Goal: Find specific page/section

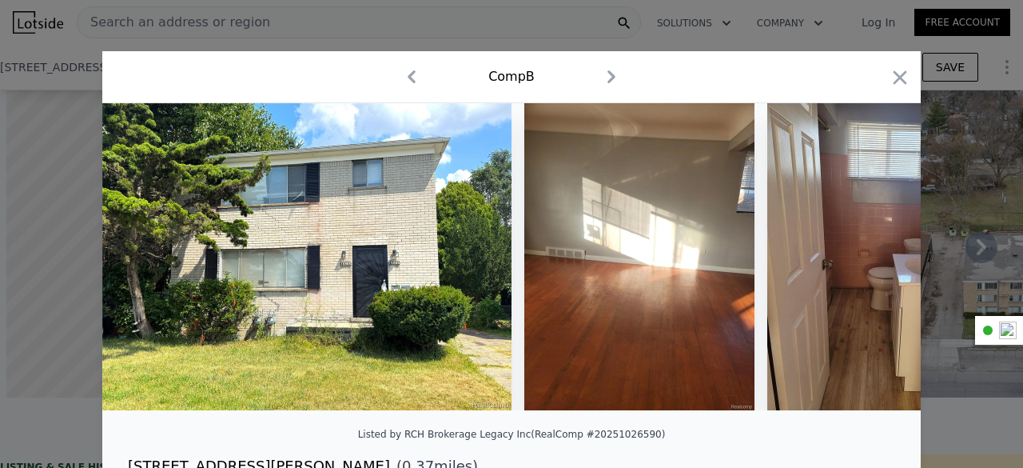
click at [602, 31] on div at bounding box center [511, 234] width 1023 height 468
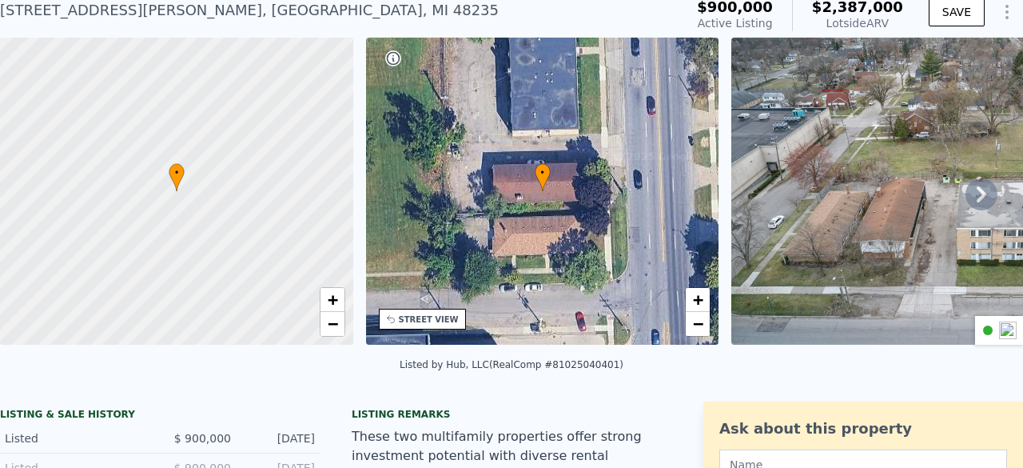
scroll to position [6, 0]
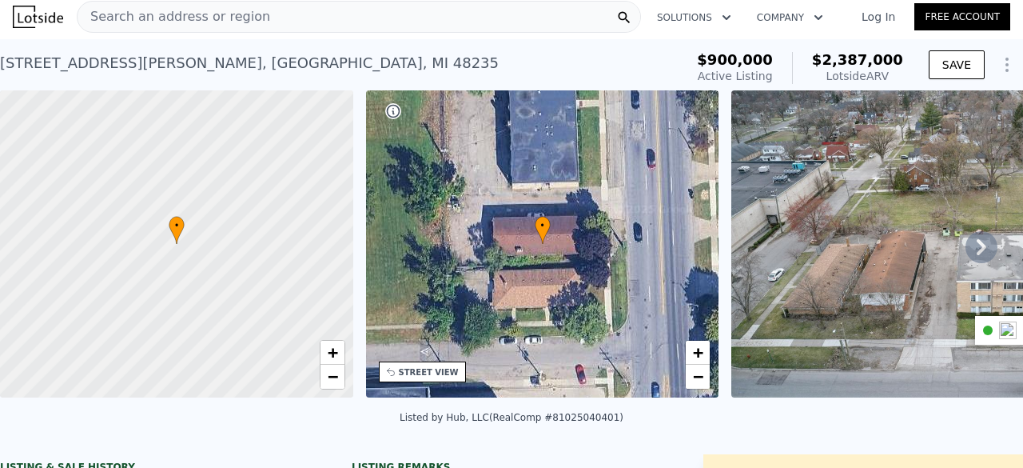
click at [282, 21] on div "Search an address or region" at bounding box center [359, 17] width 564 height 32
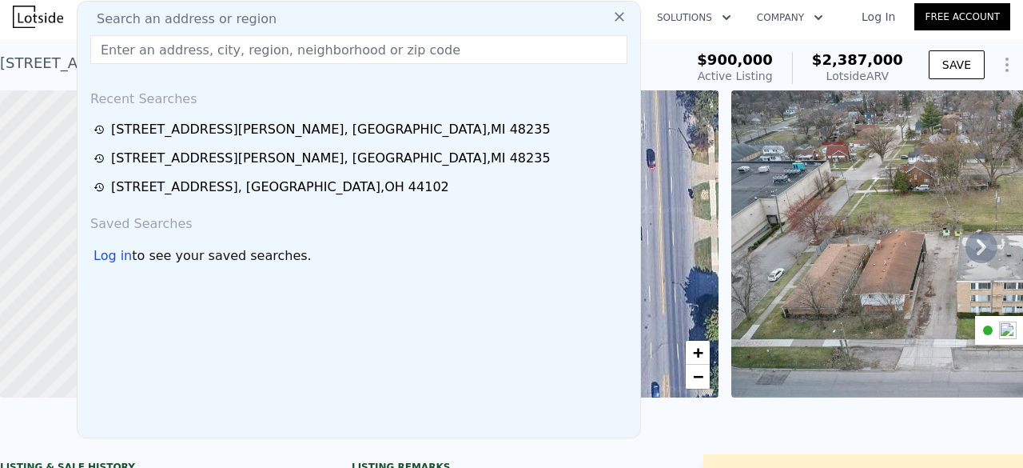
type input "14800 E Vernor Hwy. Detroit MI 48215"
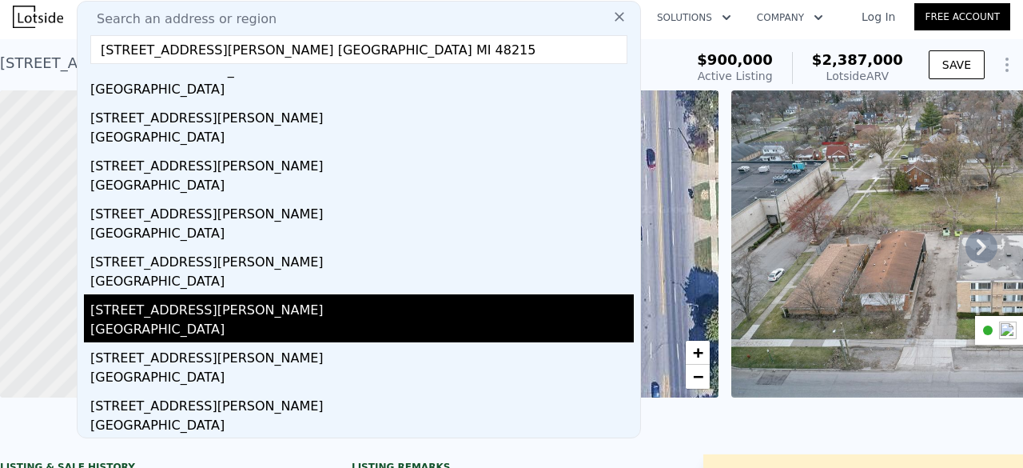
scroll to position [0, 0]
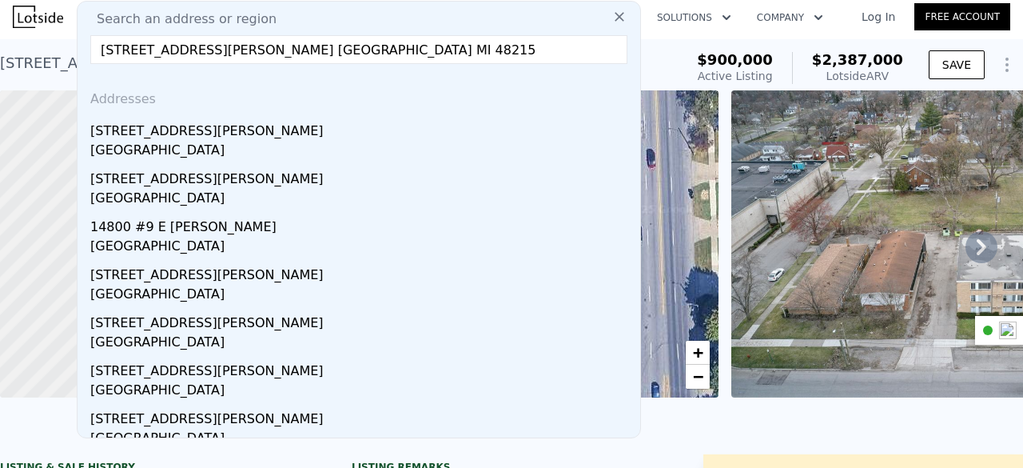
click at [235, 46] on input "14800 E Vernor Hwy. Detroit MI 48215" at bounding box center [358, 49] width 537 height 29
